Goal: Task Accomplishment & Management: Manage account settings

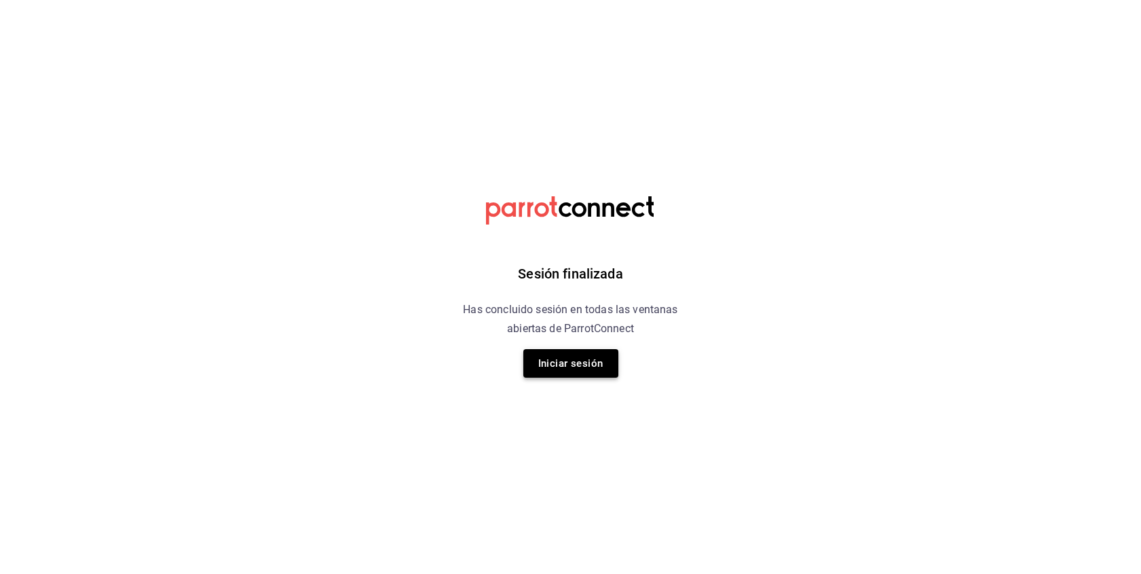
click at [559, 377] on button "Iniciar sesión" at bounding box center [570, 363] width 95 height 29
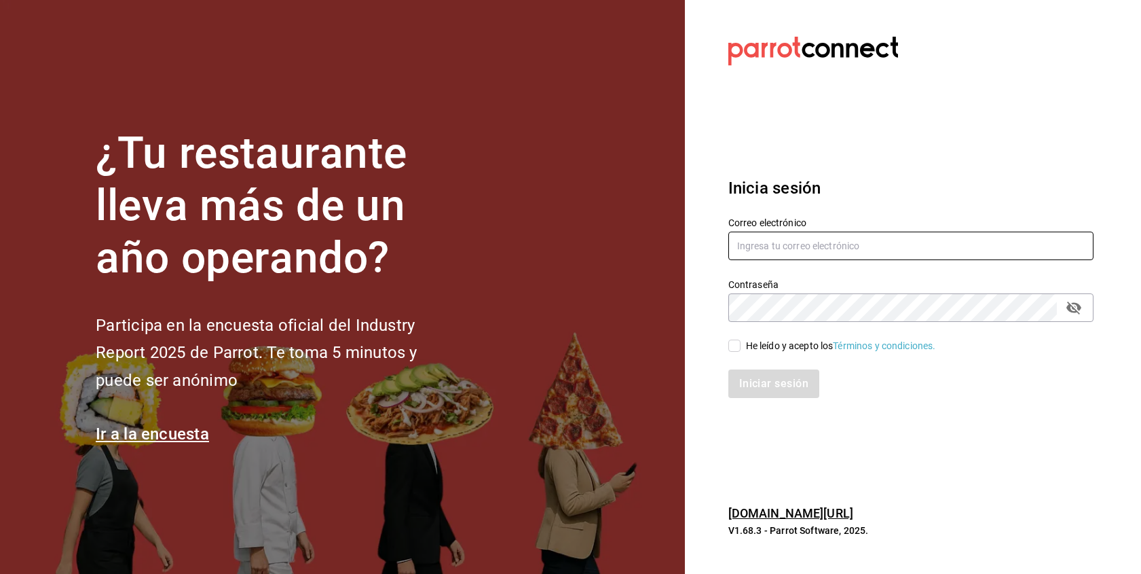
type input "[EMAIL_ADDRESS][DOMAIN_NAME]"
click at [737, 346] on input "He leído y acepto los Términos y condiciones." at bounding box center [734, 345] width 12 height 12
checkbox input "true"
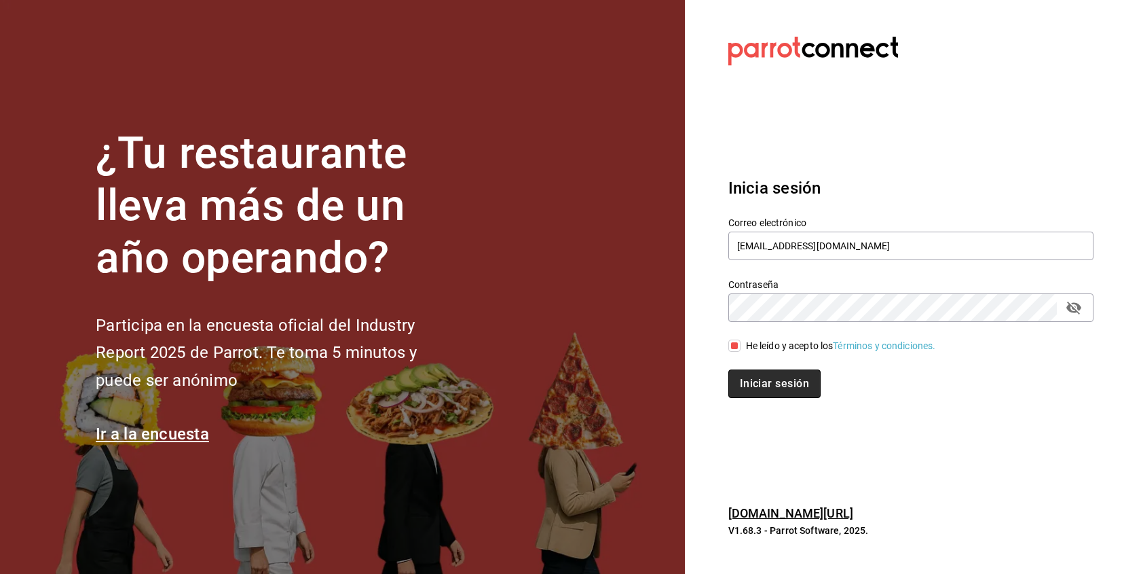
click at [749, 380] on button "Iniciar sesión" at bounding box center [774, 383] width 92 height 29
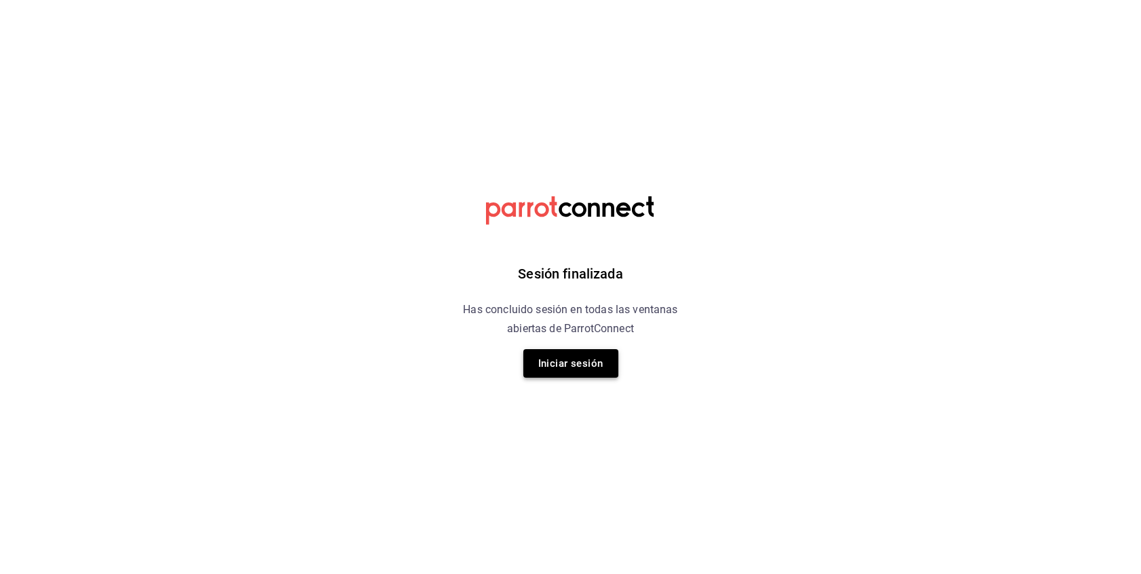
click at [554, 360] on button "Iniciar sesión" at bounding box center [570, 363] width 95 height 29
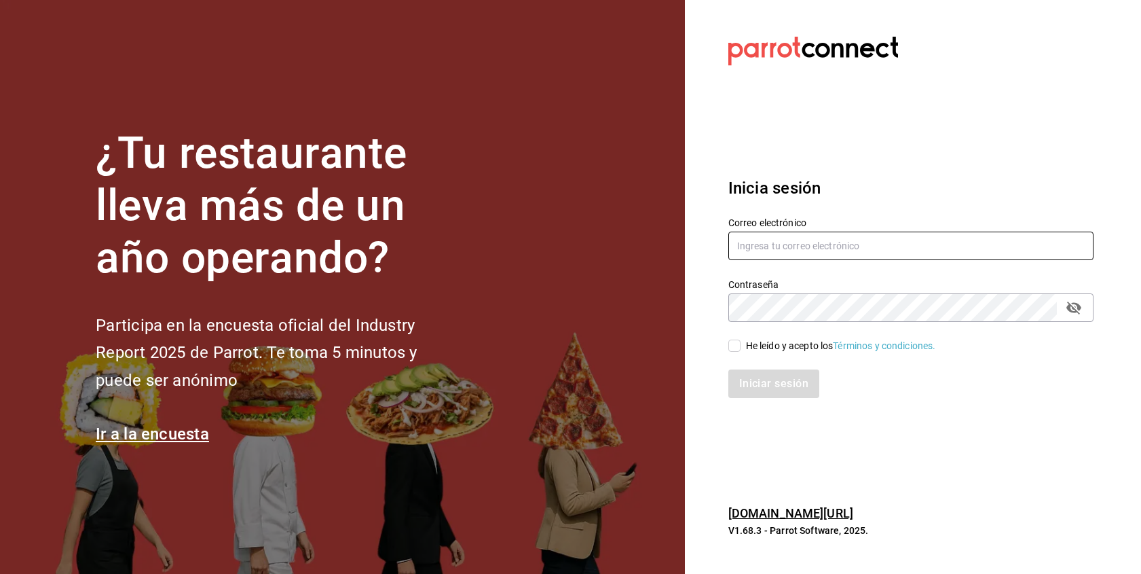
type input "fbravo.cun@gmail.com"
click at [737, 344] on input "He leído y acepto los Términos y condiciones." at bounding box center [734, 345] width 12 height 12
checkbox input "true"
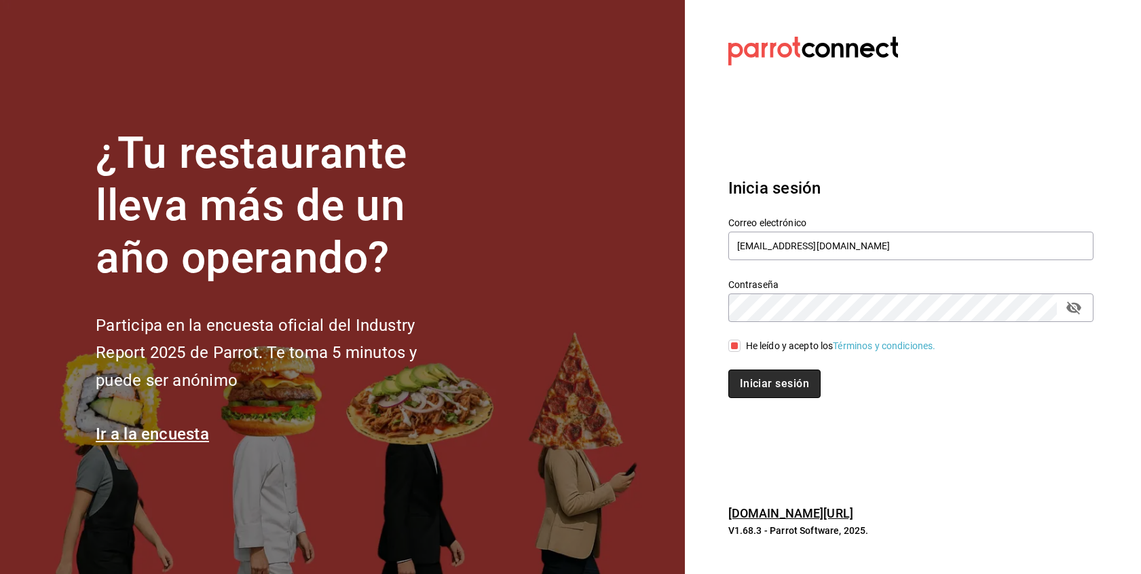
click at [752, 374] on button "Iniciar sesión" at bounding box center [774, 383] width 92 height 29
